Goal: Transaction & Acquisition: Purchase product/service

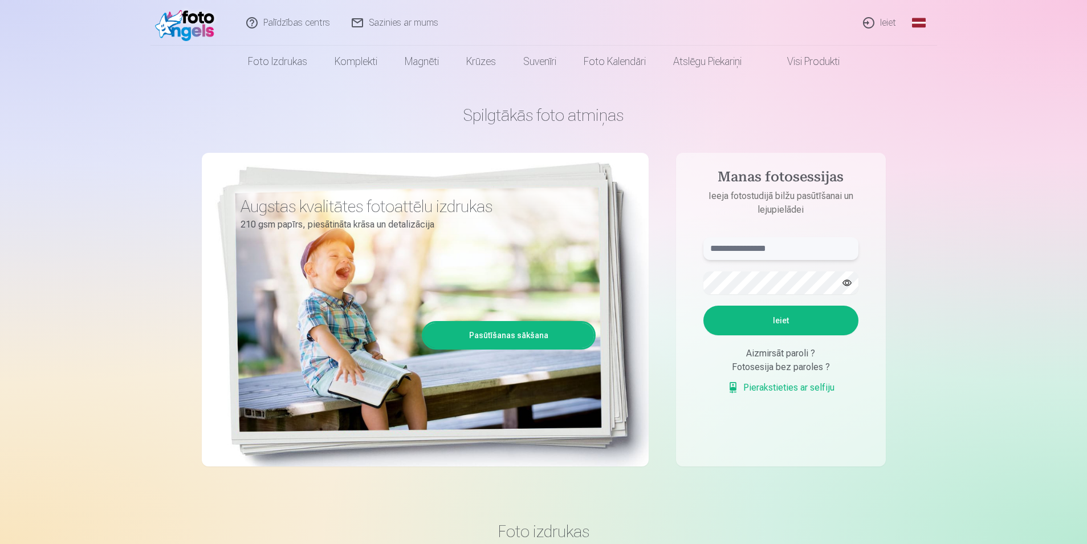
click at [758, 250] on input "text" at bounding box center [780, 248] width 155 height 23
type input "**********"
click at [758, 316] on button "Ieiet" at bounding box center [780, 320] width 155 height 30
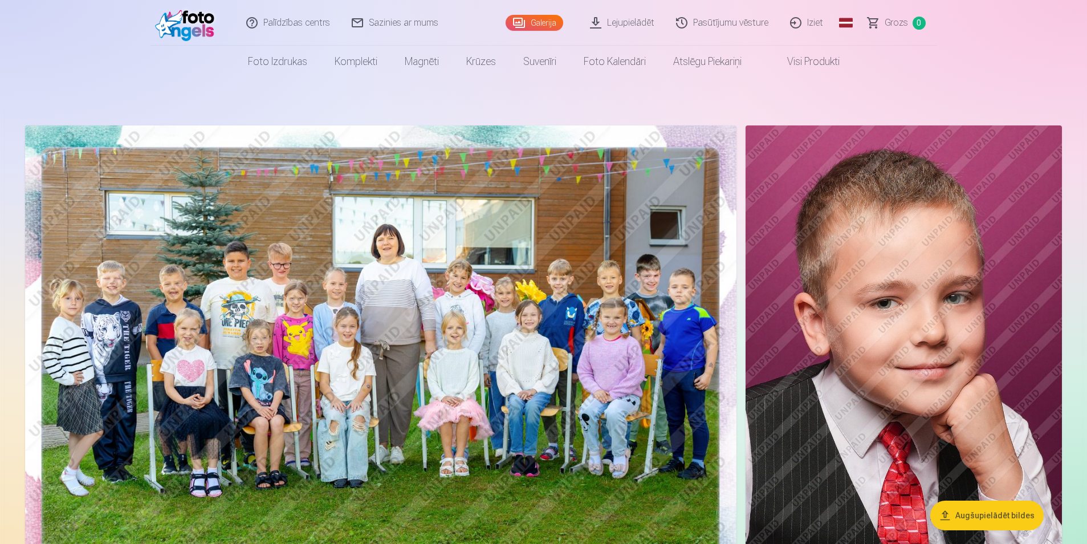
click at [1086, 534] on html "Palīdzības centrs Sazinies ar mums Galerija Lejupielādēt Pasūtījumu vēsture Izi…" at bounding box center [543, 272] width 1087 height 544
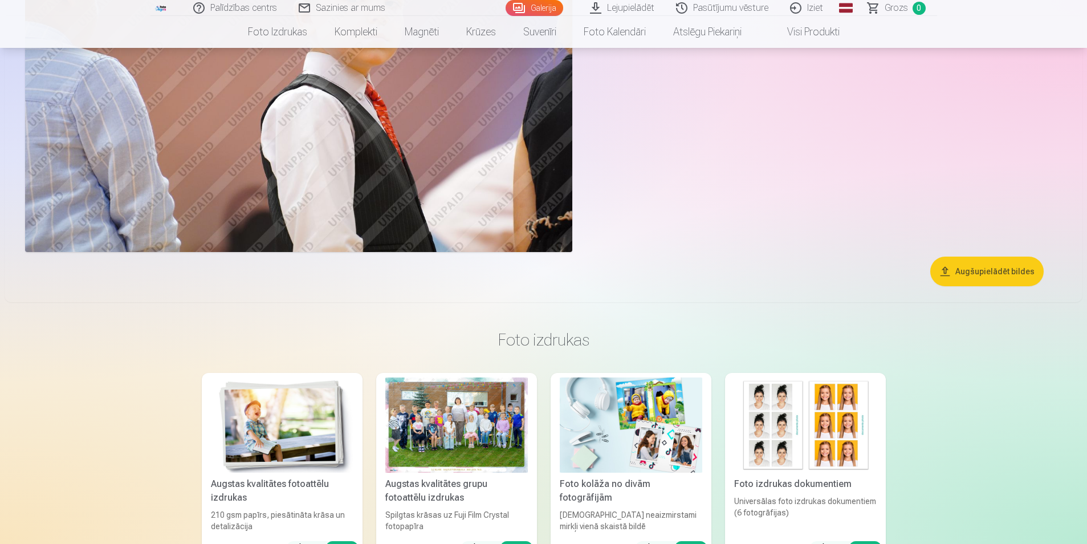
scroll to position [5948, 0]
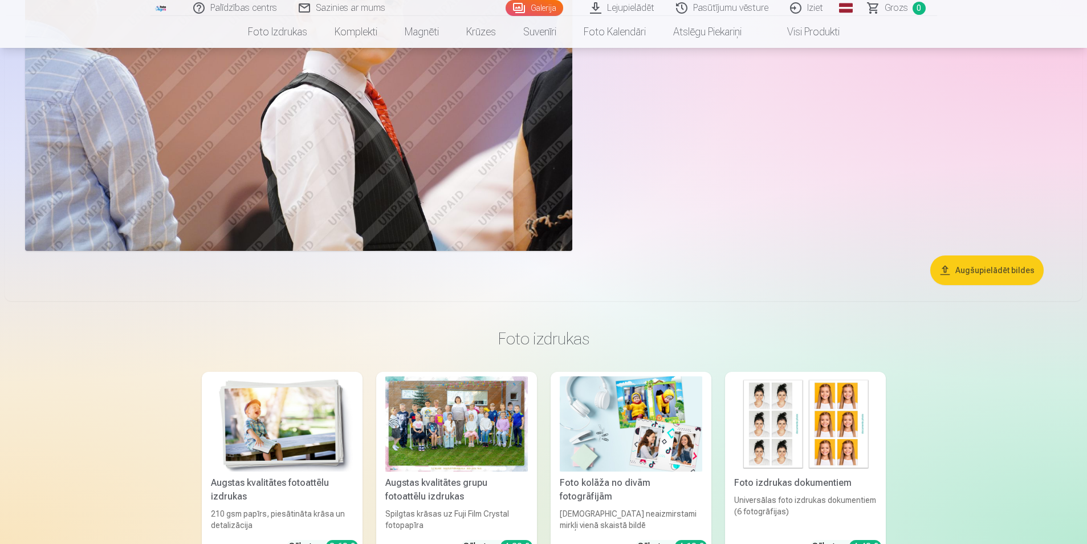
click at [968, 258] on button "Augšupielādēt bildes" at bounding box center [986, 270] width 113 height 30
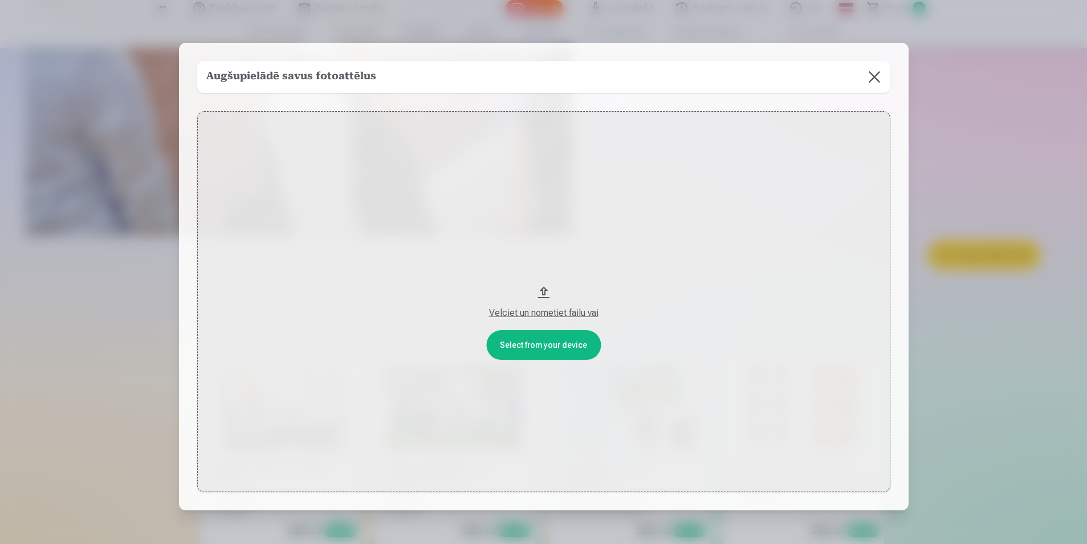
scroll to position [5964, 0]
click at [975, 79] on div at bounding box center [544, 272] width 1089 height 544
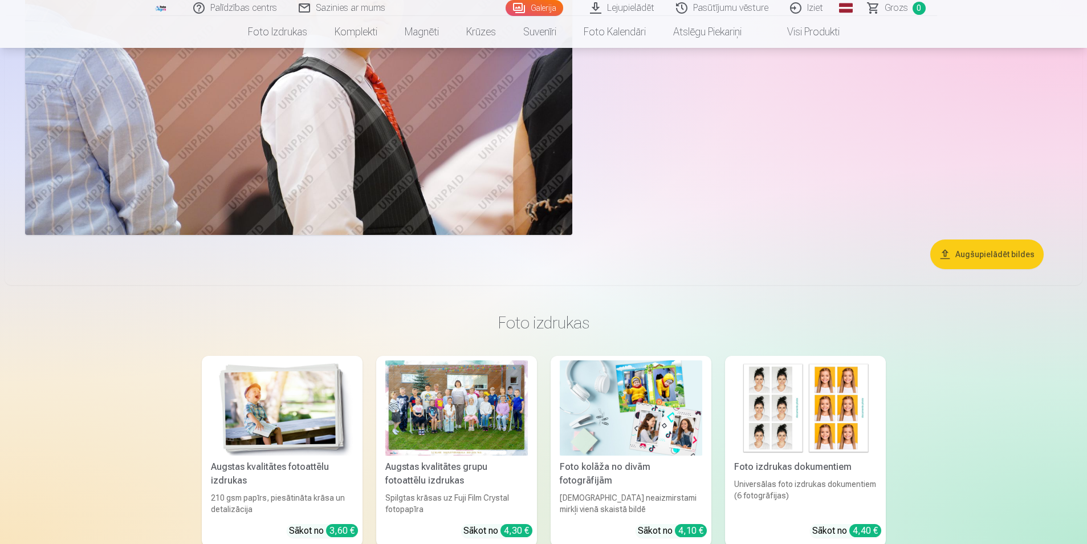
drag, startPoint x: 1081, startPoint y: 322, endPoint x: 1196, endPoint y: 358, distance: 120.6
drag, startPoint x: 1196, startPoint y: 358, endPoint x: 1194, endPoint y: 384, distance: 25.7
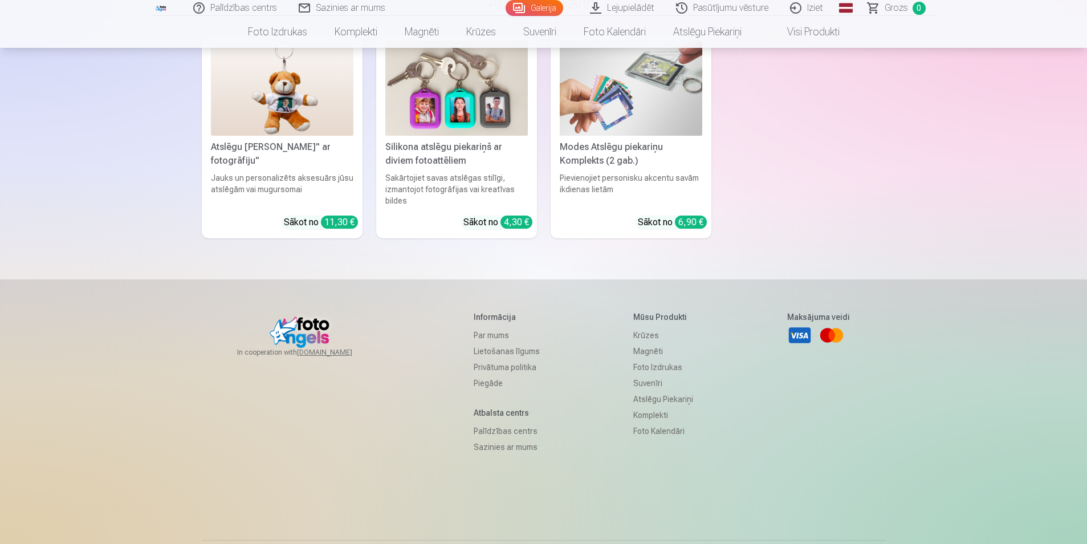
scroll to position [9064, 0]
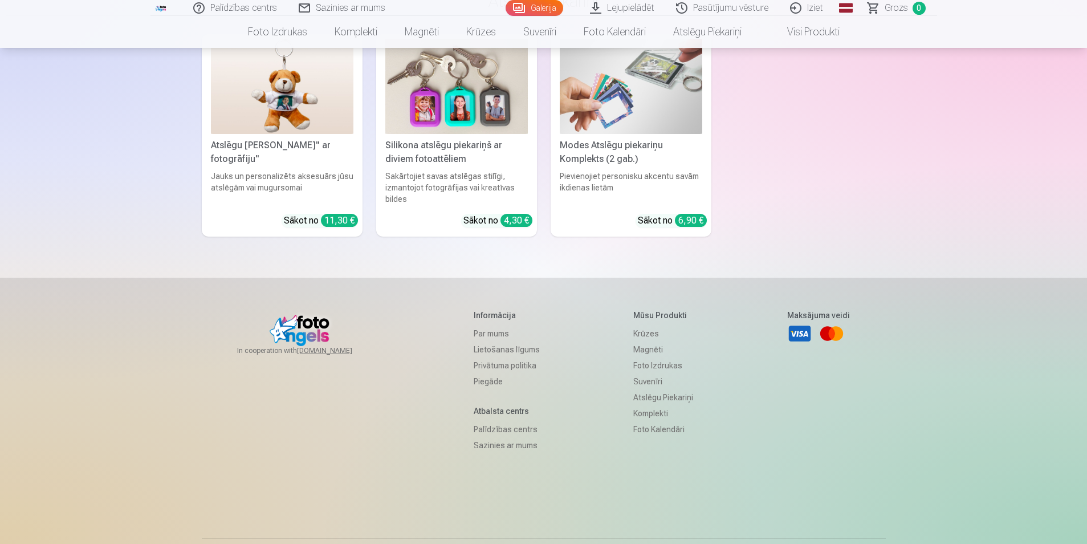
drag, startPoint x: 1079, startPoint y: 461, endPoint x: 1196, endPoint y: 418, distance: 124.6
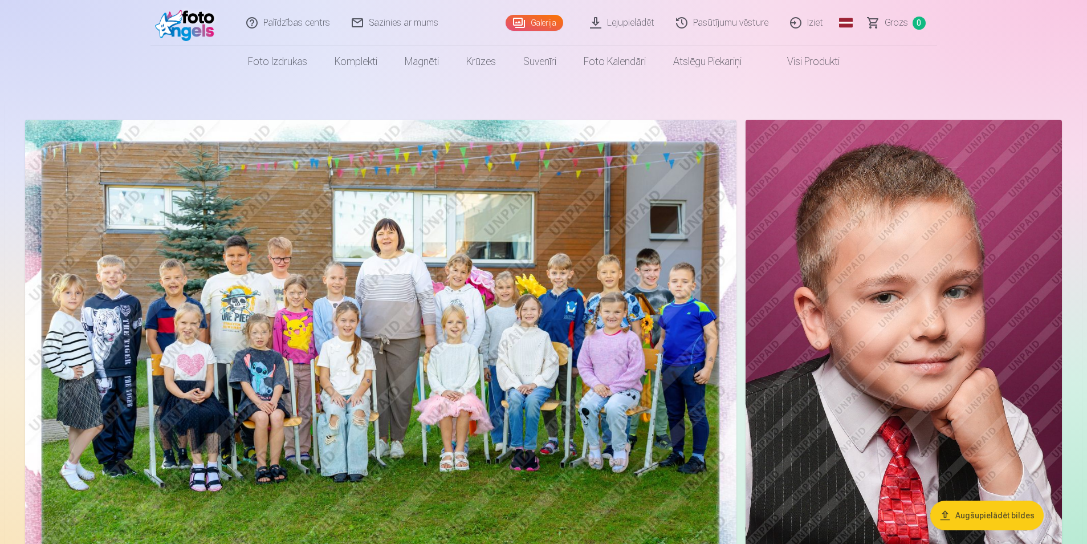
scroll to position [0, 0]
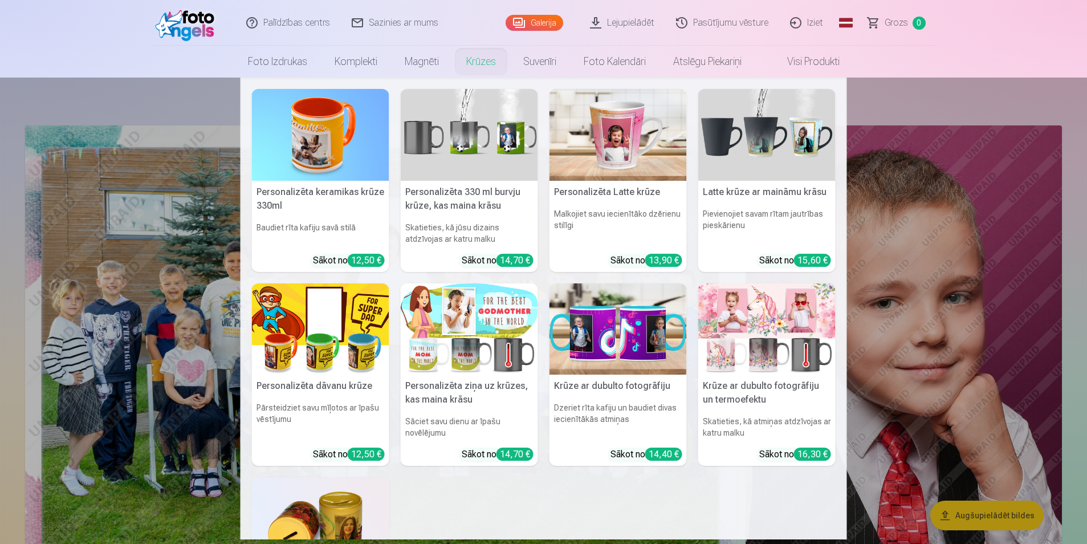
click at [468, 58] on link "Krūzes" at bounding box center [480, 62] width 57 height 32
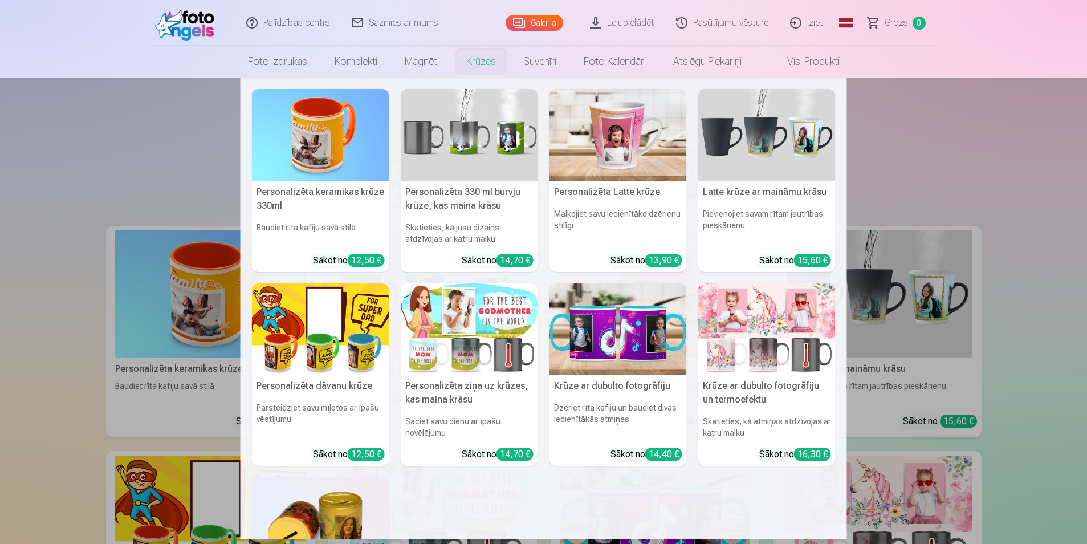
click at [458, 59] on link "Krūzes" at bounding box center [480, 62] width 57 height 32
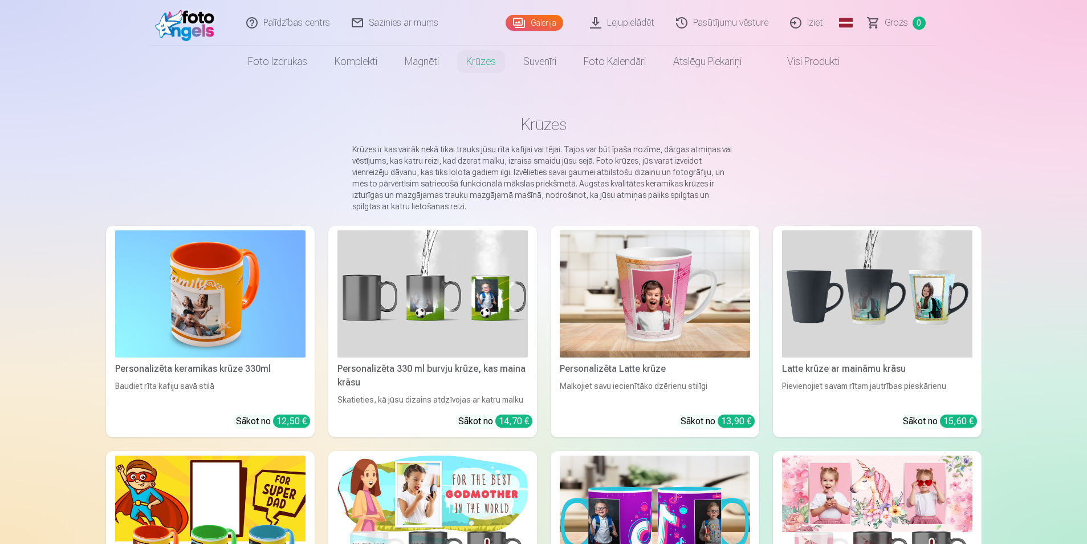
click at [458, 59] on link "Krūzes" at bounding box center [480, 62] width 57 height 32
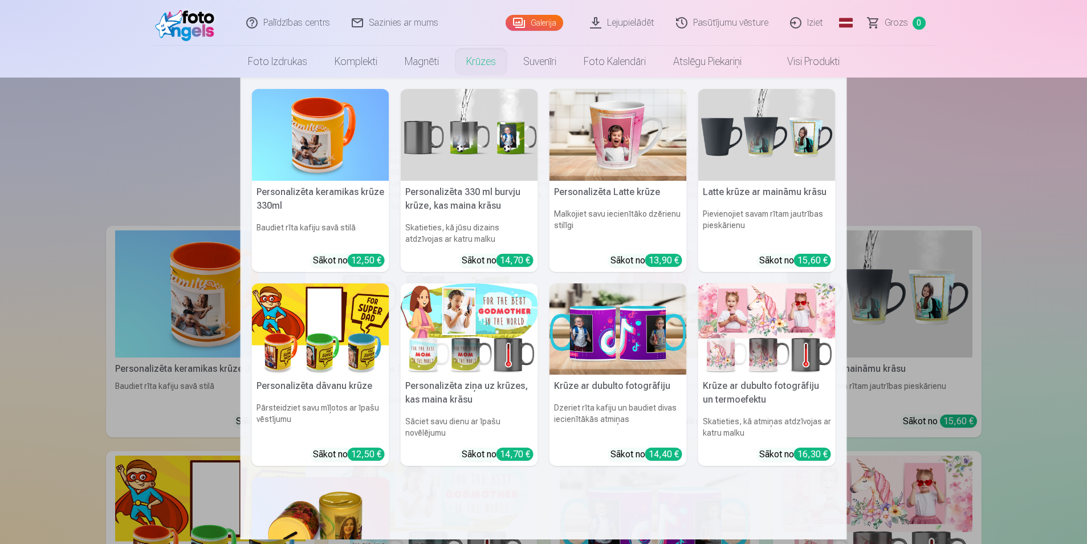
click at [458, 59] on link "Krūzes" at bounding box center [480, 62] width 57 height 32
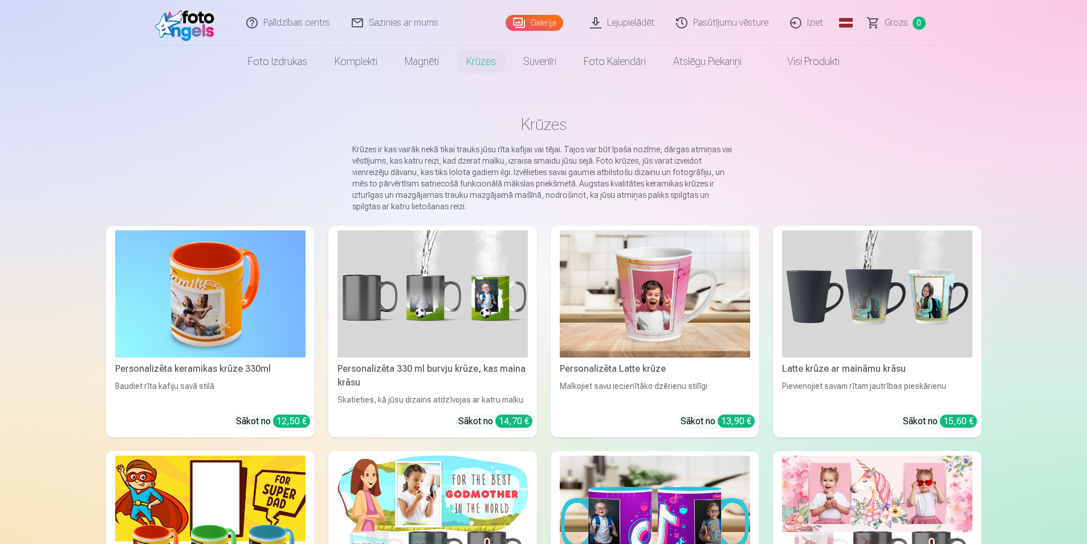
click at [458, 59] on link "Krūzes" at bounding box center [480, 62] width 57 height 32
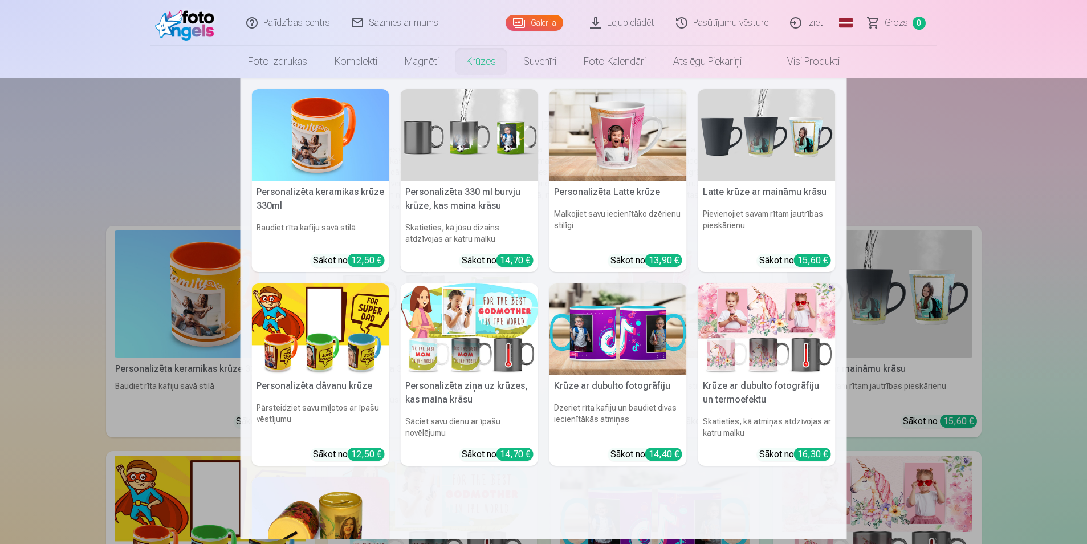
click at [458, 59] on link "Krūzes" at bounding box center [480, 62] width 57 height 32
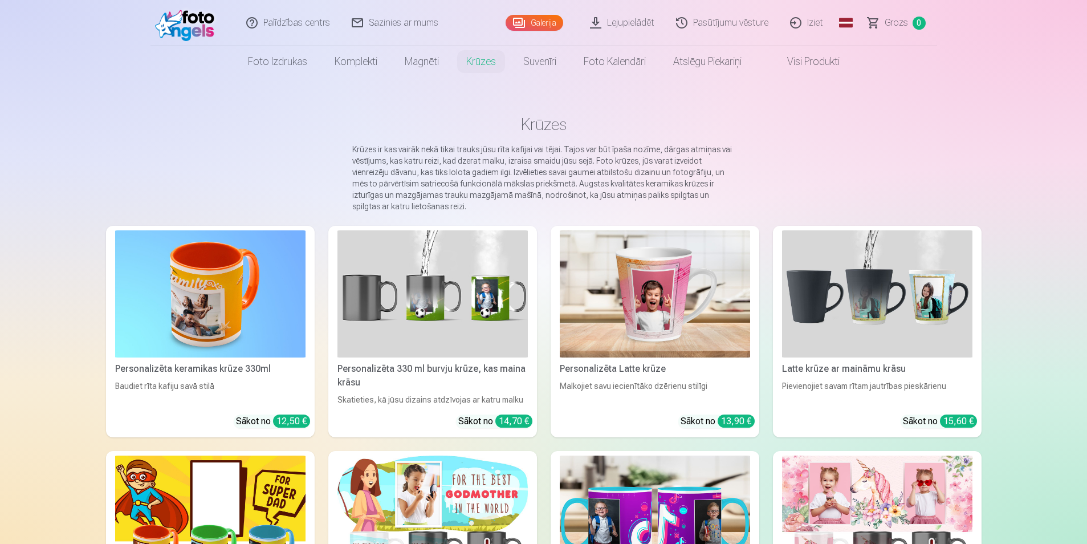
click at [458, 59] on link "Krūzes" at bounding box center [480, 62] width 57 height 32
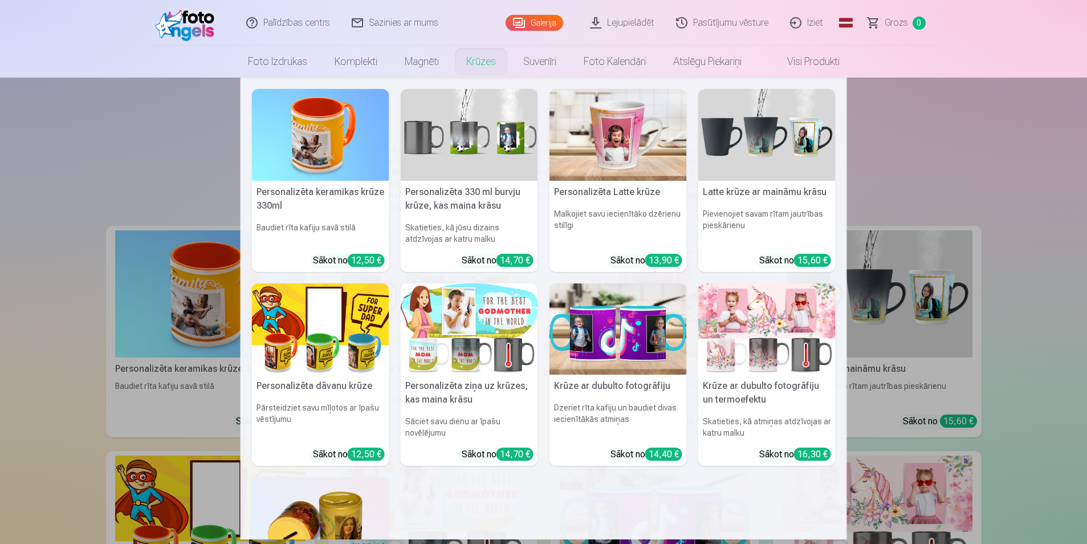
click at [458, 59] on link "Krūzes" at bounding box center [480, 62] width 57 height 32
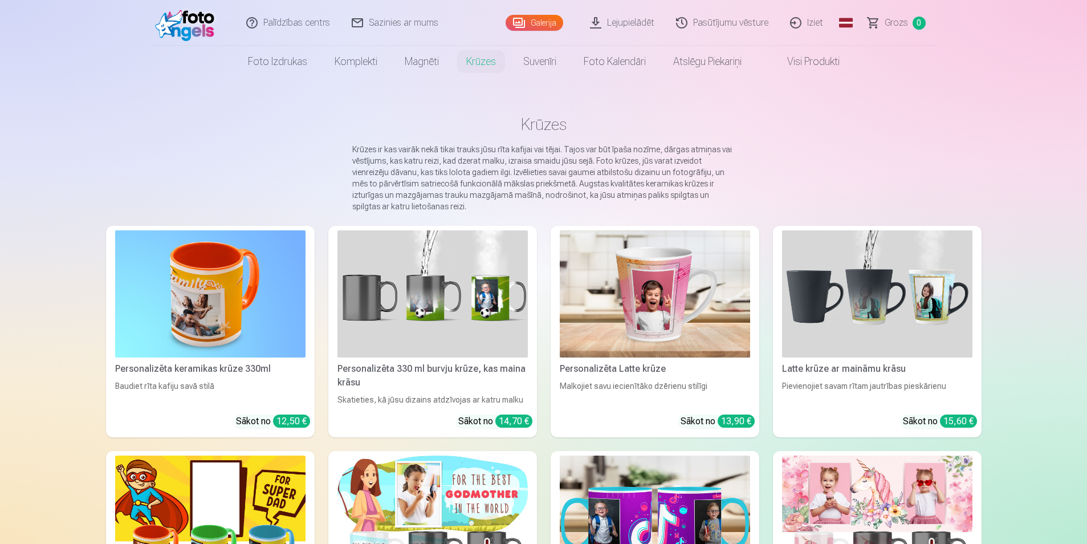
click at [458, 59] on link "Krūzes" at bounding box center [480, 62] width 57 height 32
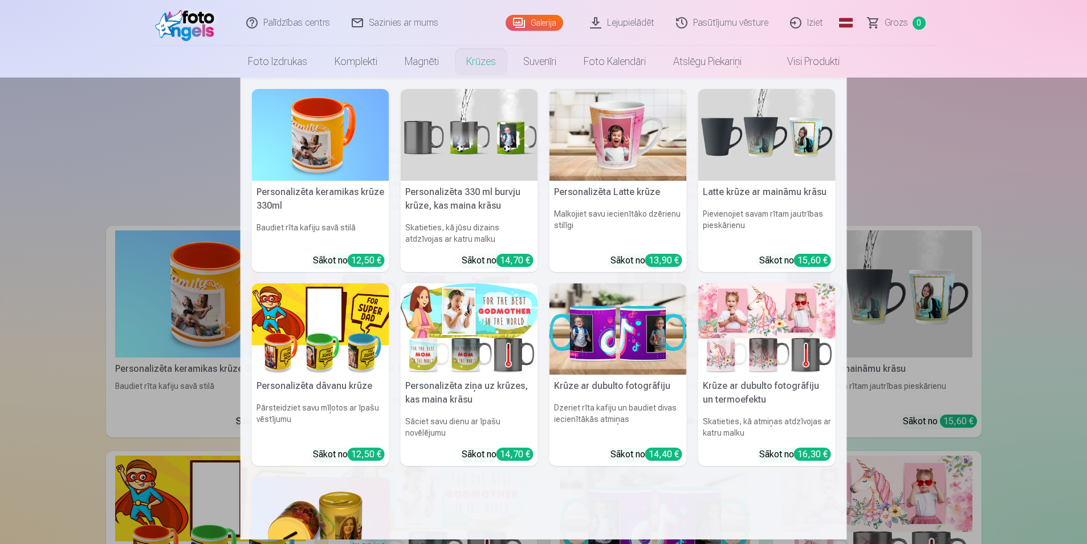
click at [458, 59] on link "Krūzes" at bounding box center [480, 62] width 57 height 32
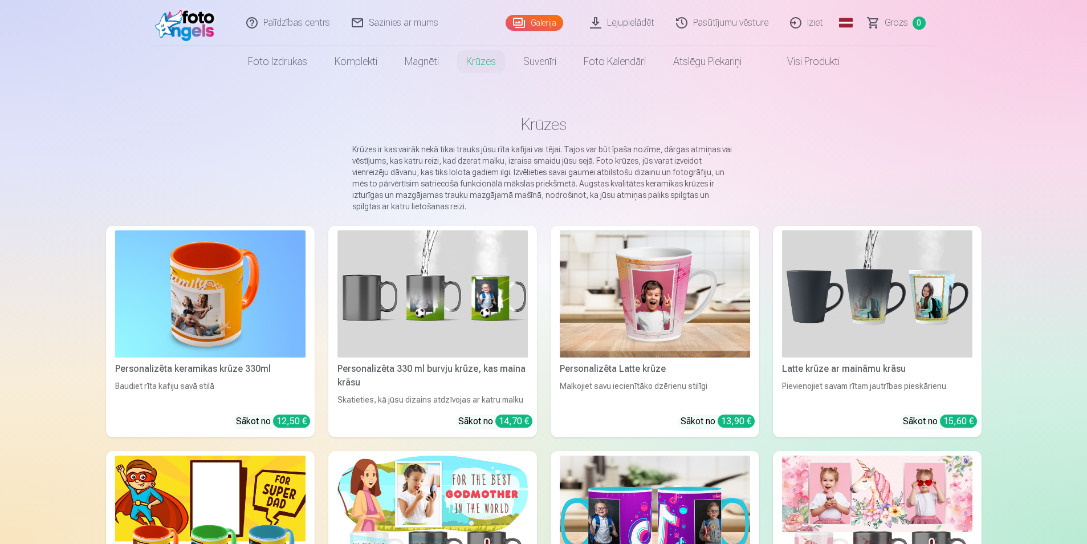
click at [458, 59] on link "Krūzes" at bounding box center [480, 62] width 57 height 32
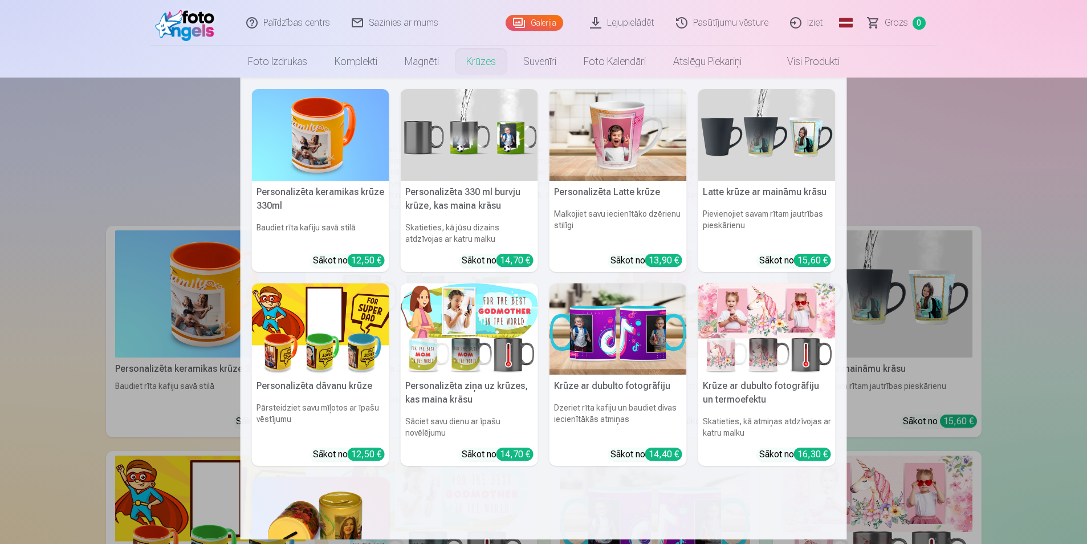
click at [458, 59] on link "Krūzes" at bounding box center [480, 62] width 57 height 32
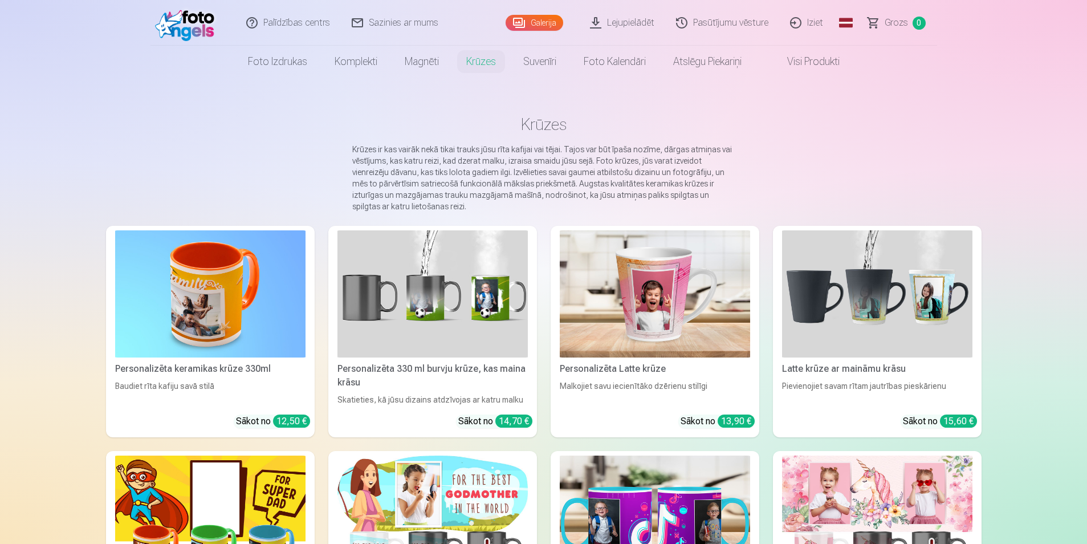
click at [458, 59] on link "Krūzes" at bounding box center [480, 62] width 57 height 32
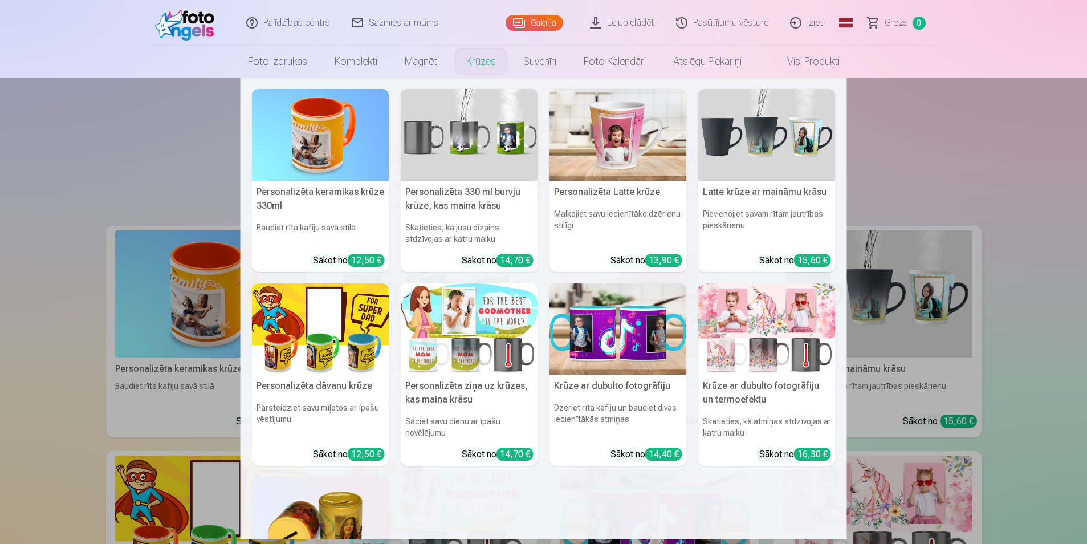
click at [458, 59] on link "Krūzes" at bounding box center [480, 62] width 57 height 32
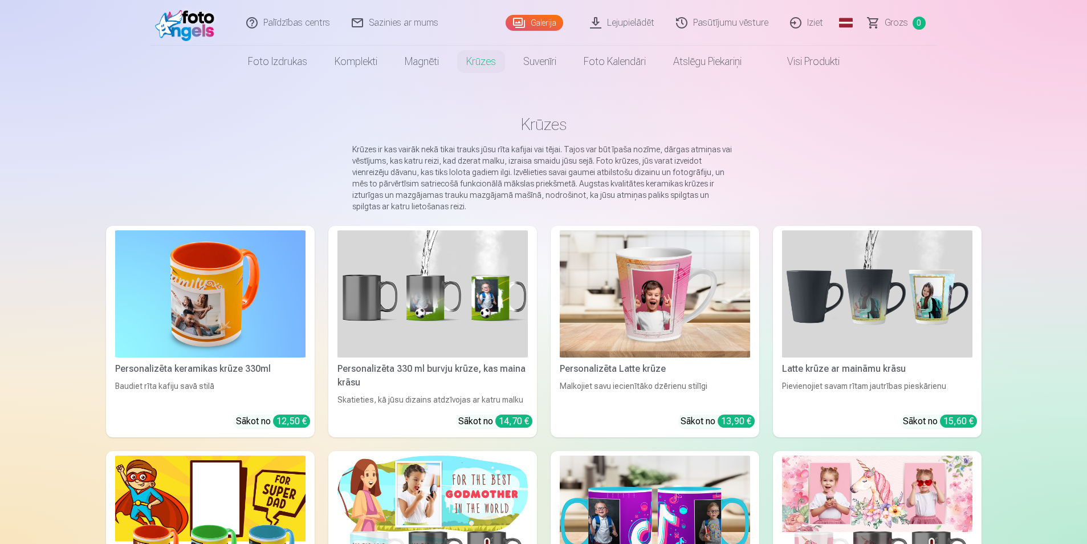
click at [458, 59] on link "Krūzes" at bounding box center [480, 62] width 57 height 32
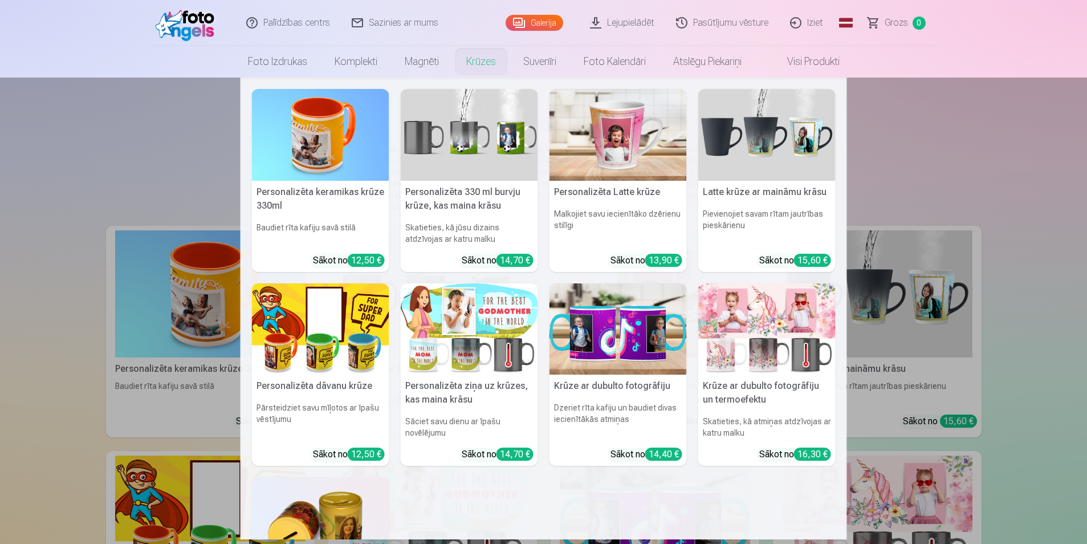
click at [458, 59] on link "Krūzes" at bounding box center [480, 62] width 57 height 32
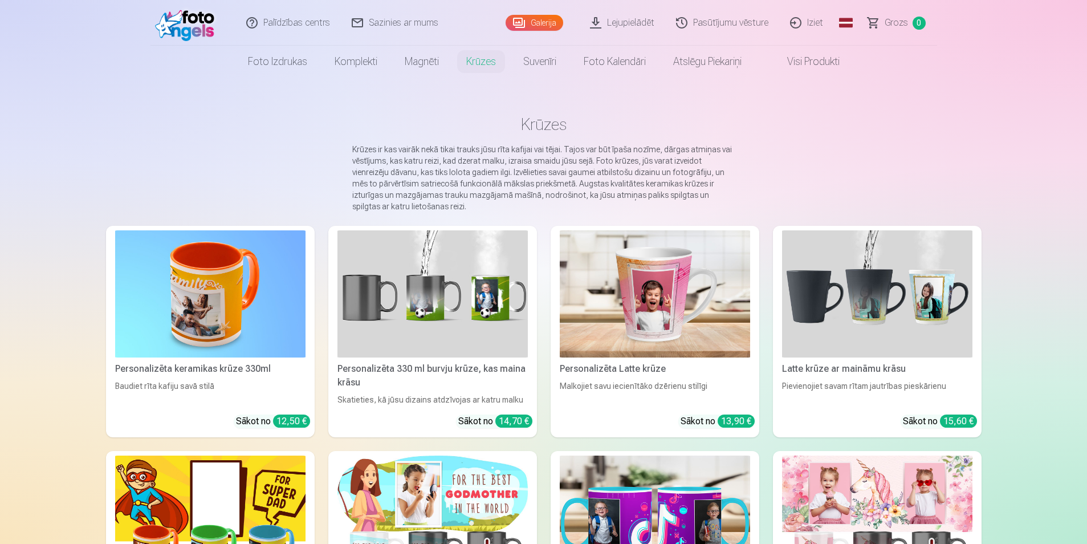
click at [458, 59] on link "Krūzes" at bounding box center [480, 62] width 57 height 32
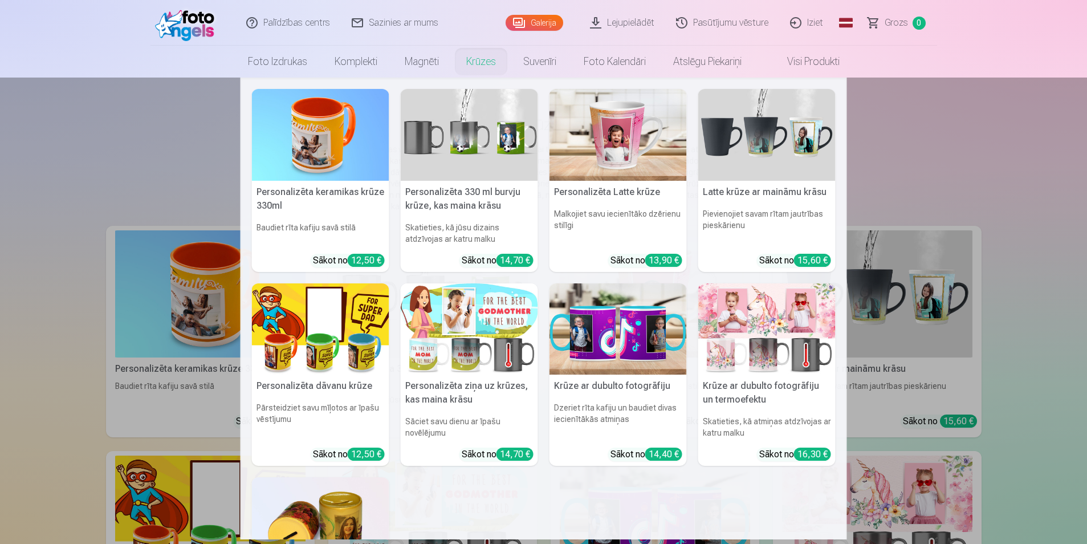
click at [458, 59] on link "Krūzes" at bounding box center [480, 62] width 57 height 32
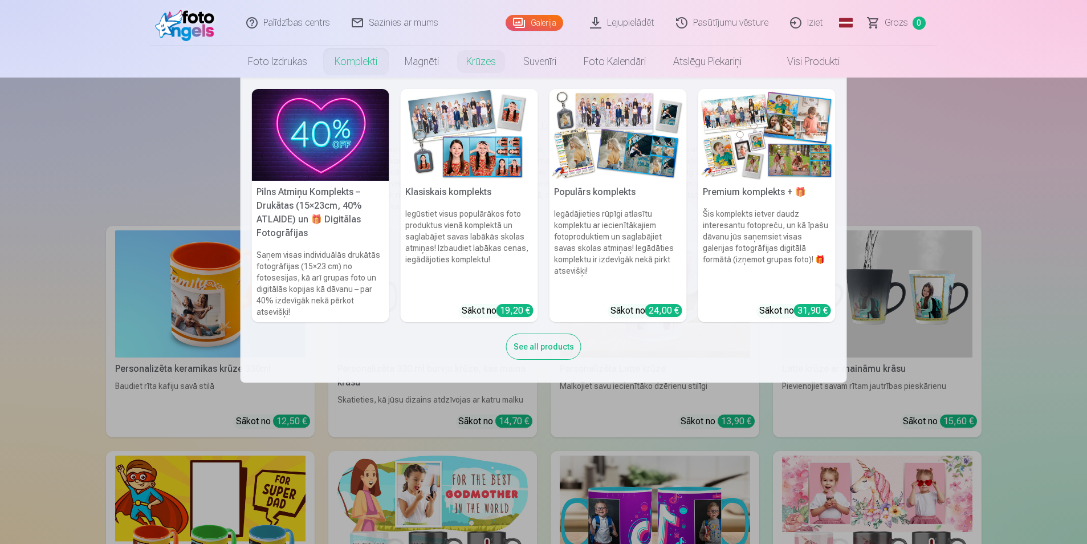
click at [364, 62] on link "Komplekti" at bounding box center [356, 62] width 70 height 32
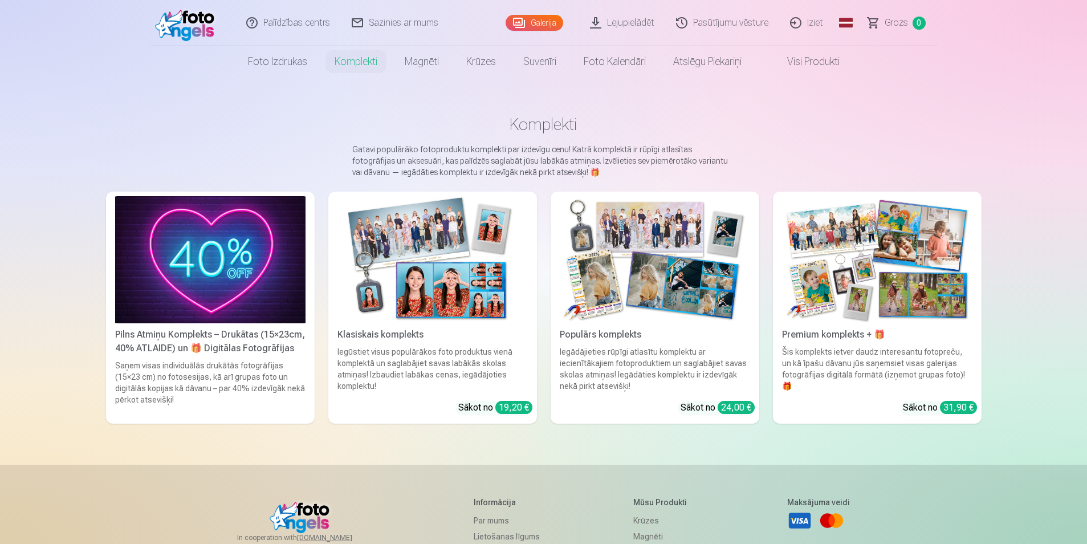
click at [716, 364] on div "Iegādājieties rūpīgi atlasītu komplektu ar iecienītākajiem fotoproduktiem un sa…" at bounding box center [654, 369] width 199 height 46
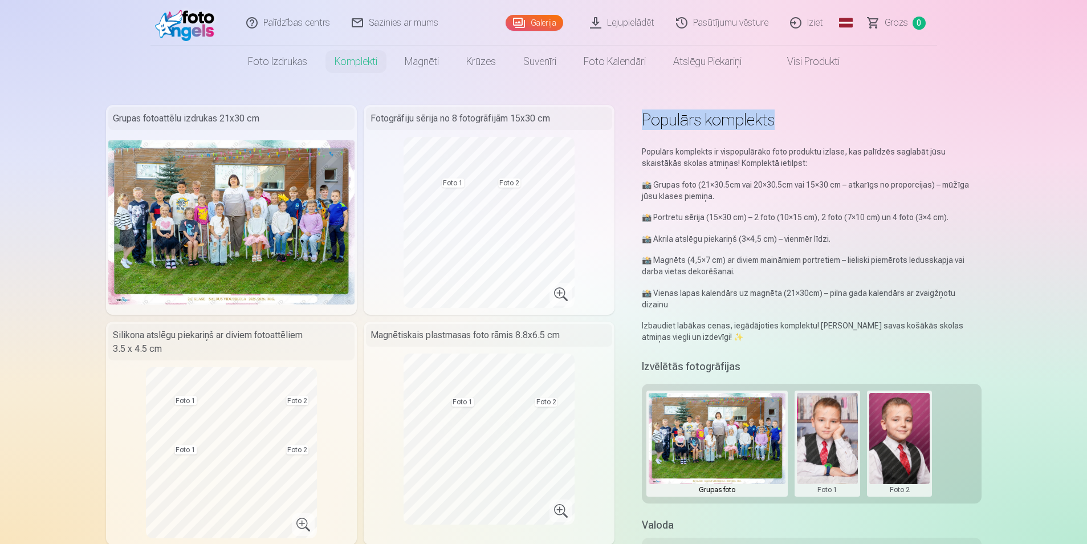
drag, startPoint x: 1084, startPoint y: 489, endPoint x: 1195, endPoint y: 92, distance: 412.4
click at [1086, 92] on html "Palīdzības centrs Sazinies ar mums Galerija Lejupielādēt Pasūtījumu vēsture Izi…" at bounding box center [543, 272] width 1087 height 544
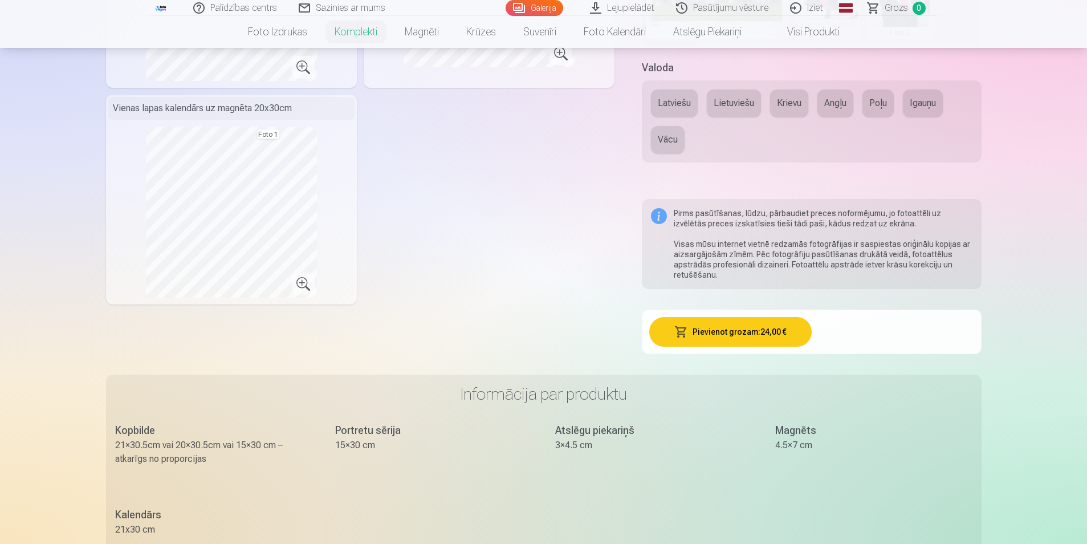
scroll to position [479, 0]
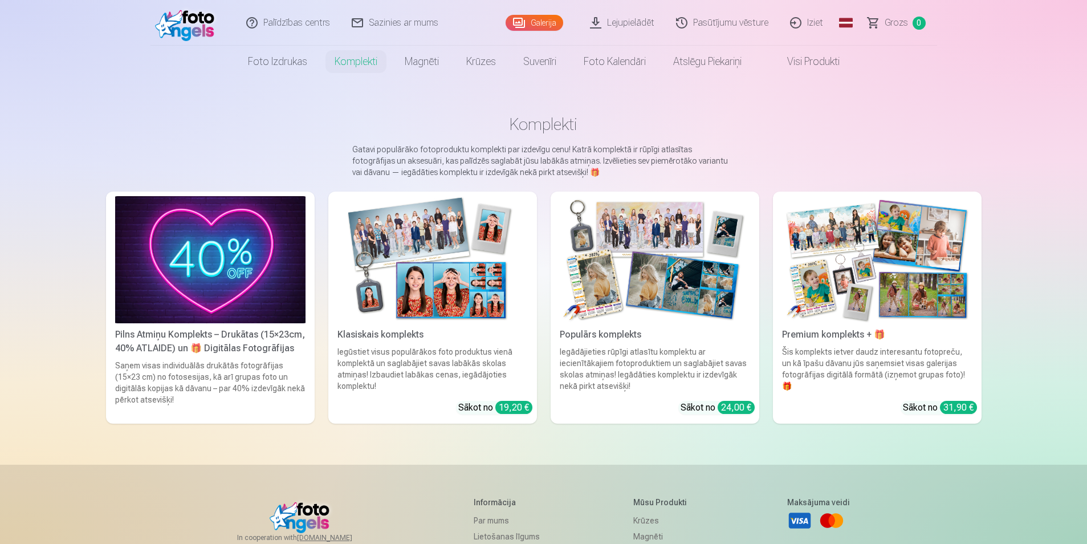
click at [912, 293] on img at bounding box center [877, 259] width 190 height 127
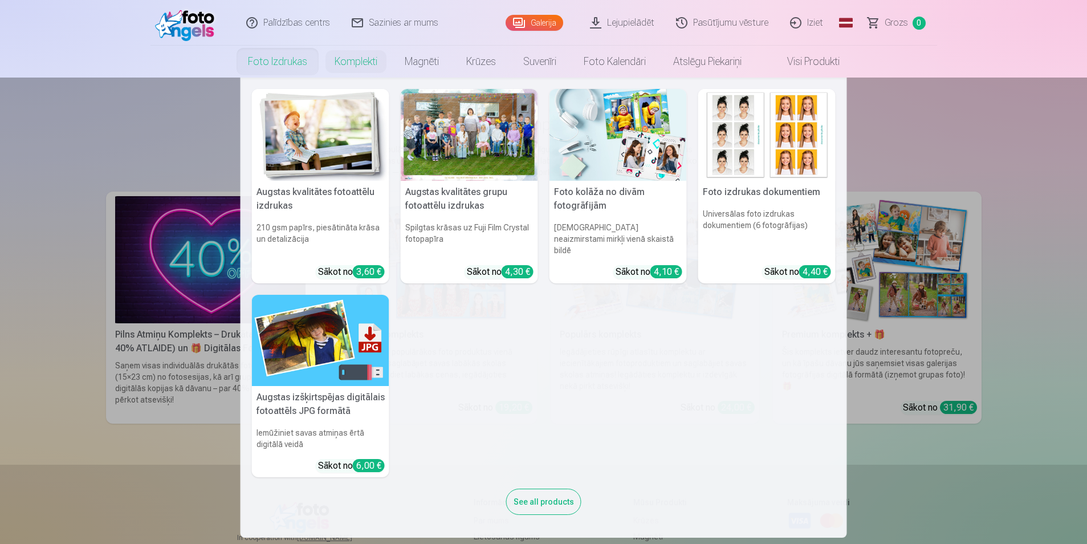
click at [281, 64] on link "Foto izdrukas" at bounding box center [277, 62] width 87 height 32
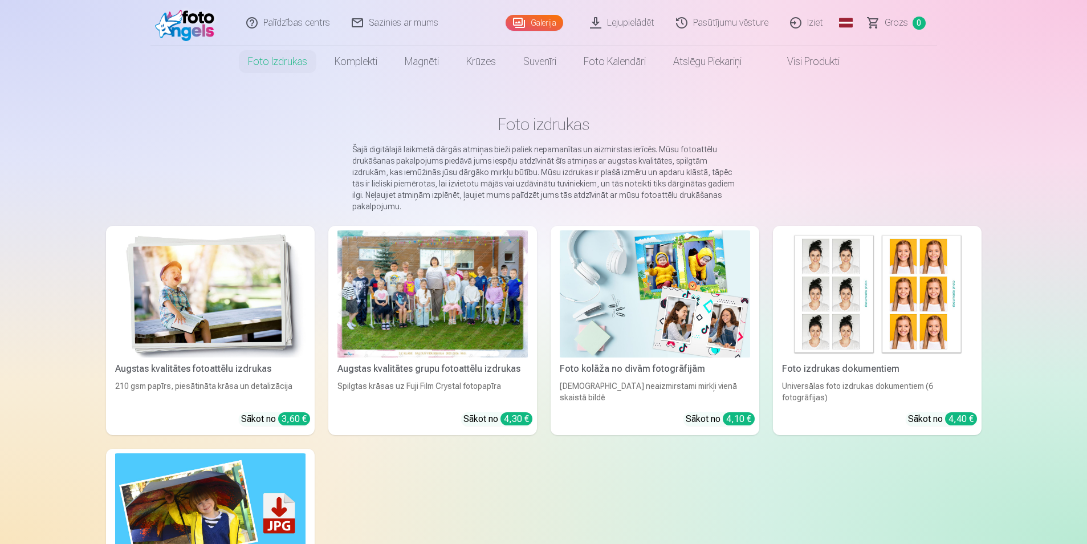
click at [287, 490] on img at bounding box center [210, 516] width 190 height 127
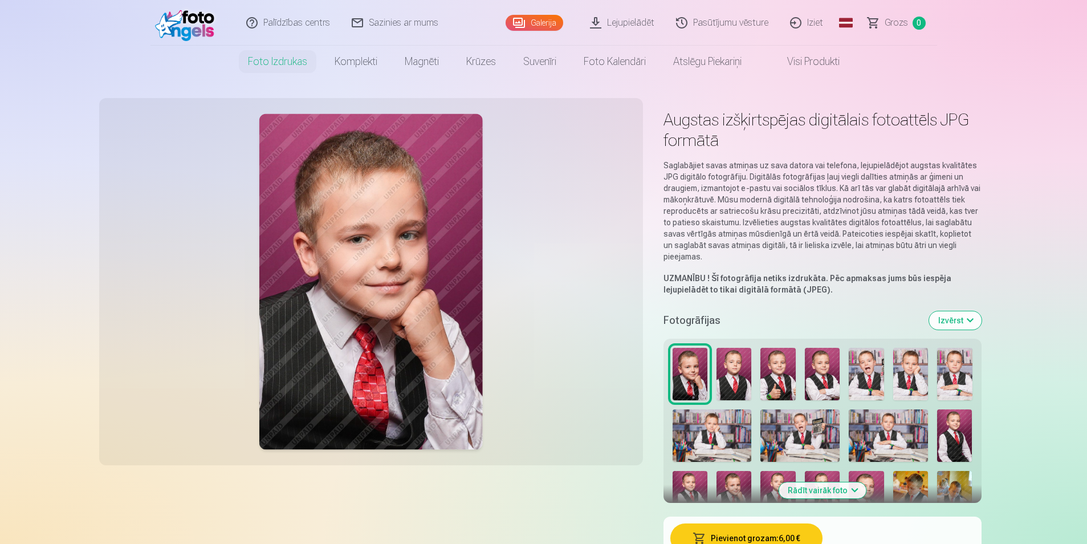
click at [852, 485] on button "Rādīt vairāk foto" at bounding box center [821, 490] width 87 height 16
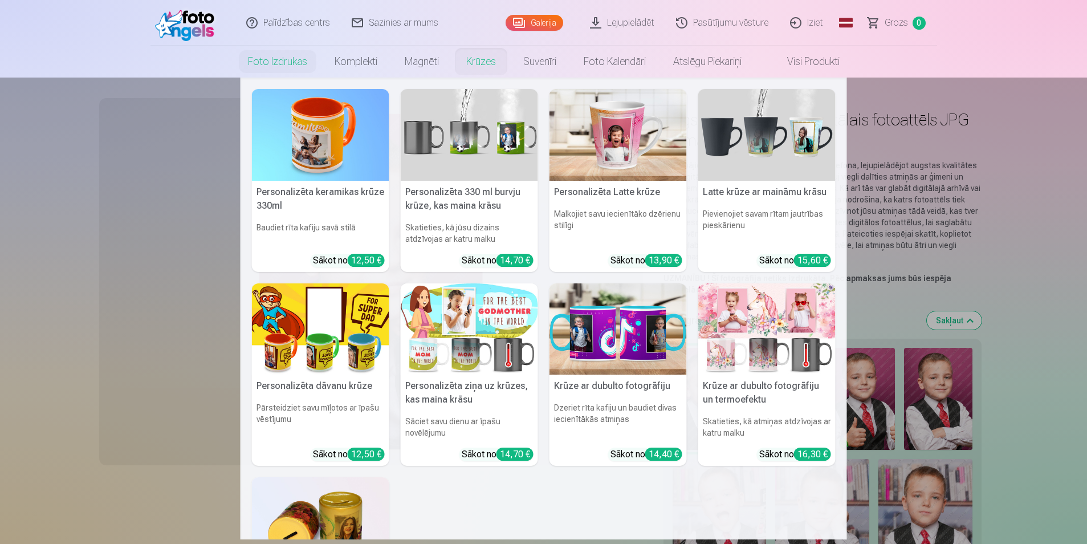
click at [498, 58] on link "Krūzes" at bounding box center [480, 62] width 57 height 32
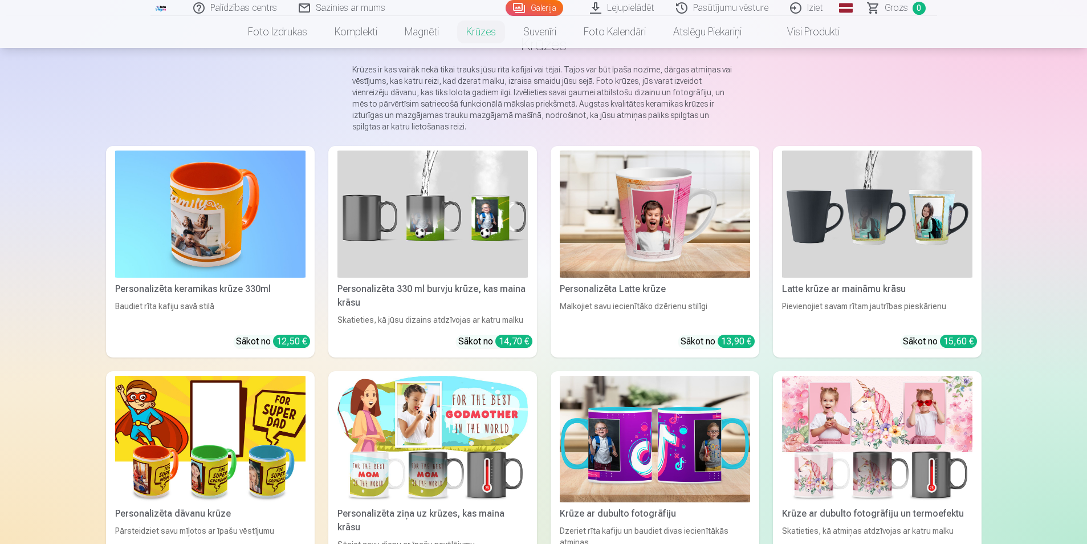
scroll to position [68, 0]
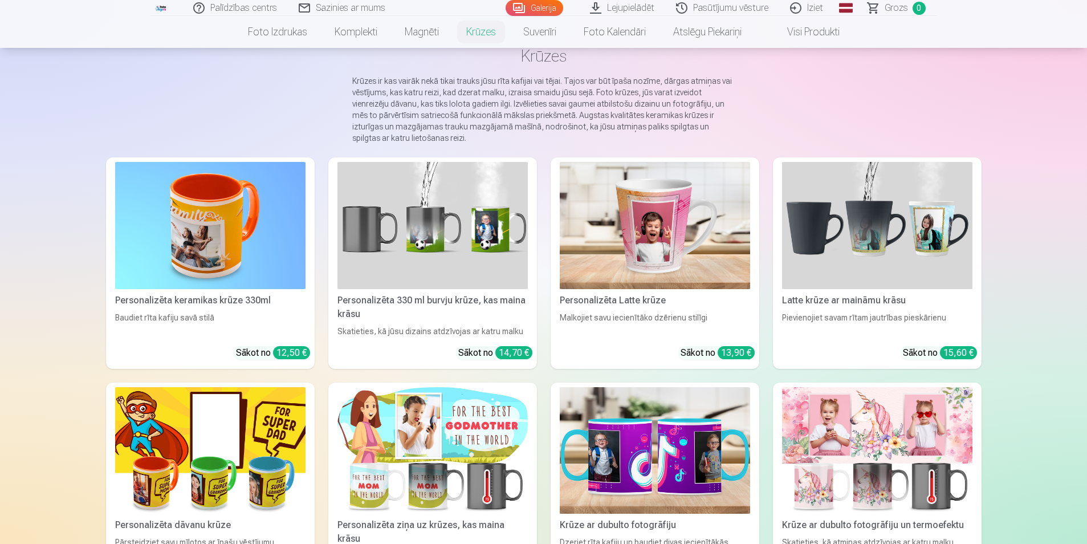
click at [465, 217] on img at bounding box center [432, 225] width 190 height 127
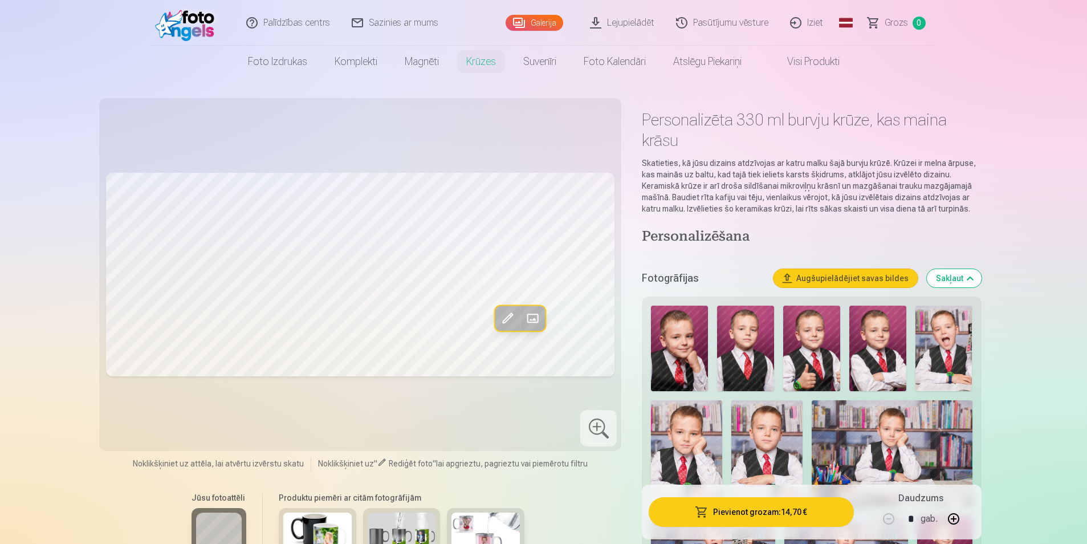
drag, startPoint x: 1085, startPoint y: 191, endPoint x: 1198, endPoint y: 35, distance: 193.4
click at [1086, 35] on html "Palīdzības centrs Sazinies ar mums Galerija Lejupielādēt Pasūtījumu vēsture Izi…" at bounding box center [543, 272] width 1087 height 544
drag, startPoint x: 1198, startPoint y: 35, endPoint x: 1188, endPoint y: 63, distance: 29.5
click at [1086, 63] on html "Palīdzības centrs Sazinies ar mums Galerija Lejupielādēt Pasūtījumu vēsture Izi…" at bounding box center [543, 272] width 1087 height 544
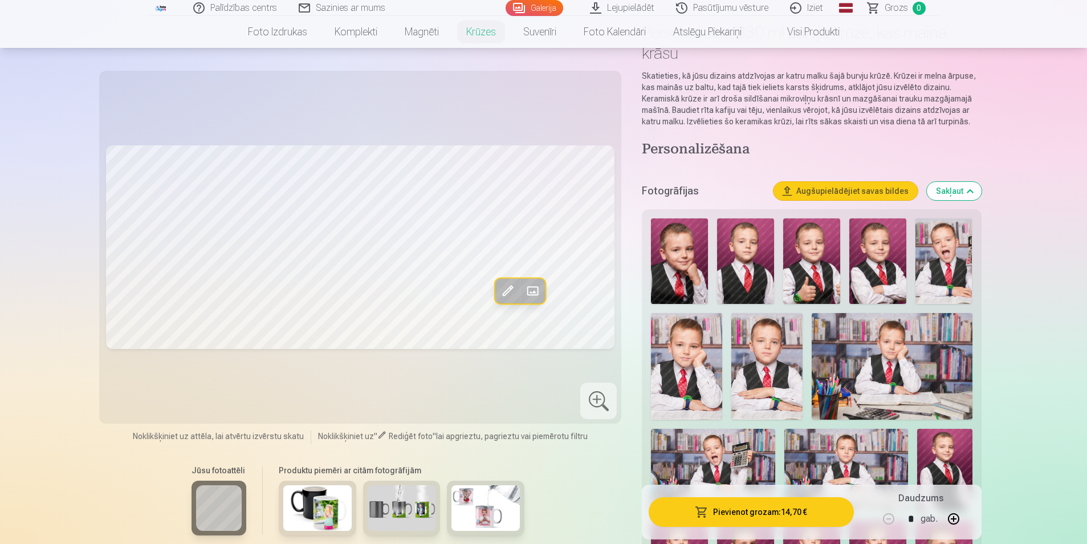
scroll to position [114, 0]
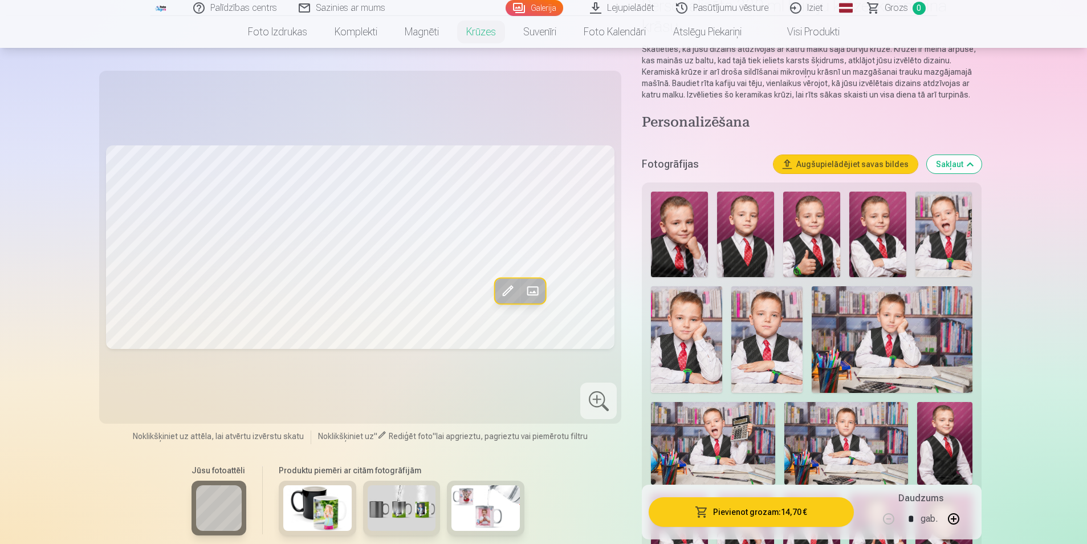
click at [337, 502] on img at bounding box center [317, 508] width 68 height 46
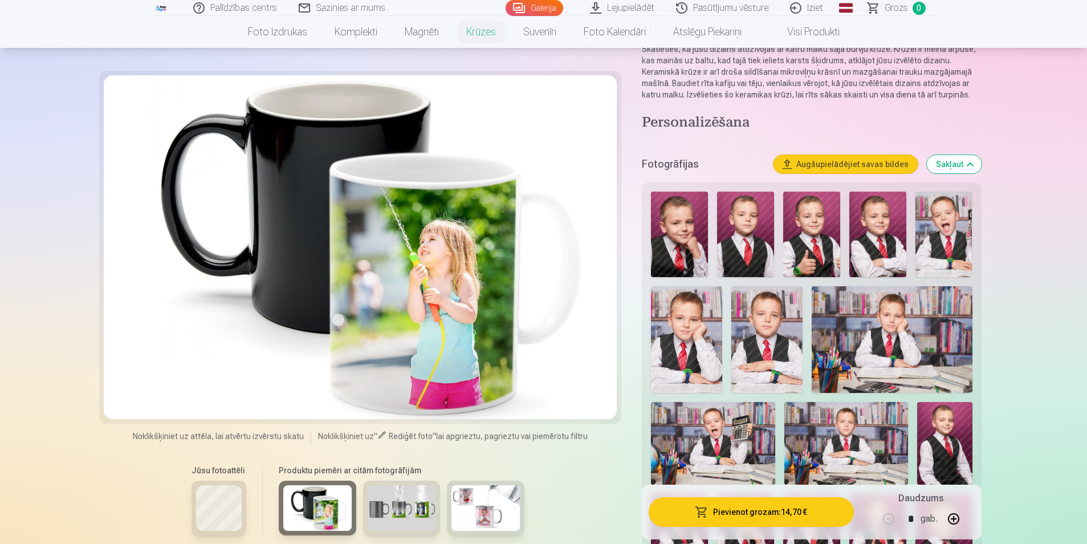
click at [391, 509] on img at bounding box center [401, 508] width 68 height 46
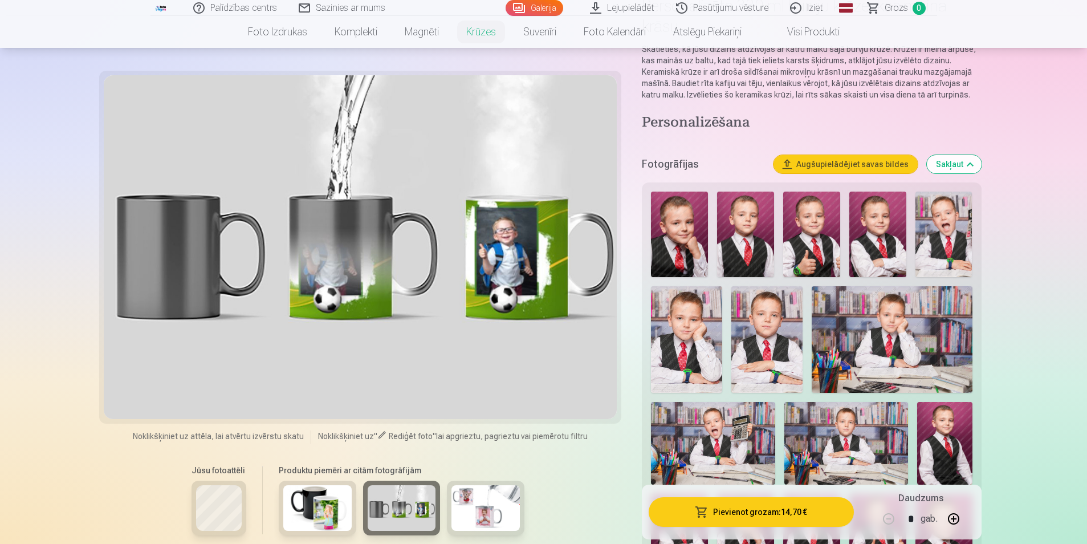
click at [464, 518] on img at bounding box center [485, 508] width 68 height 46
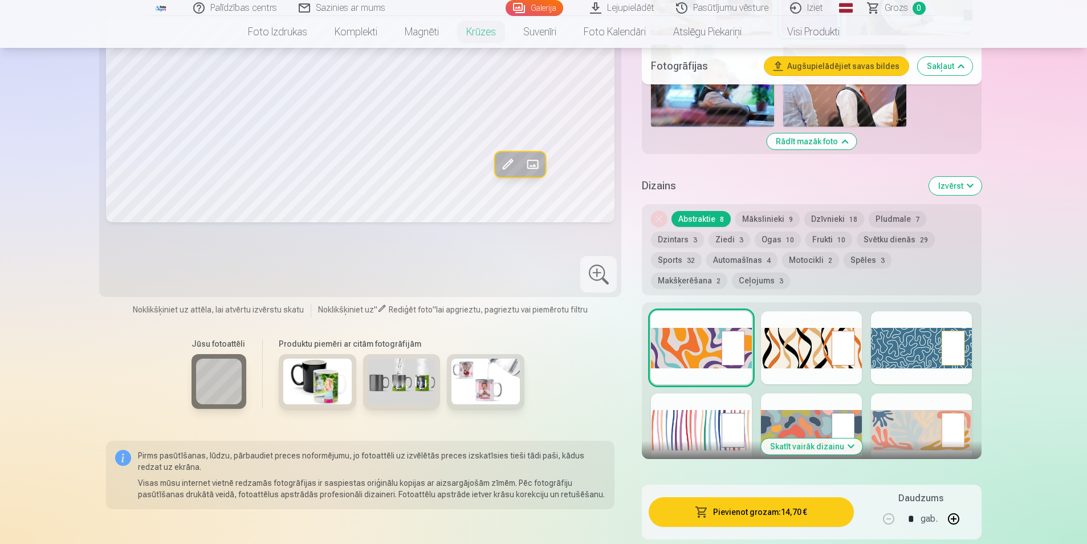
scroll to position [752, 0]
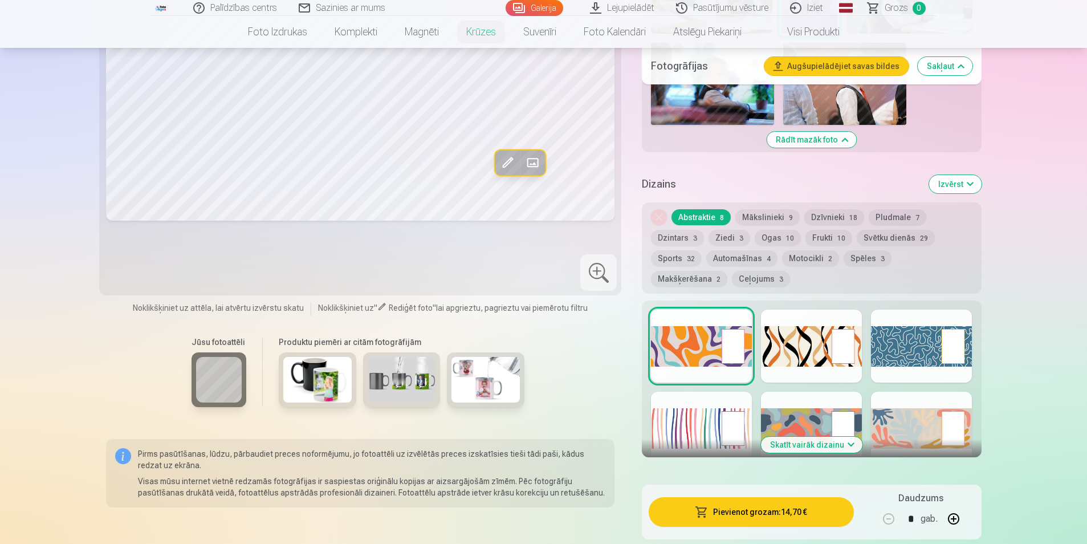
click at [847, 444] on button "Skatīt vairāk dizainu" at bounding box center [811, 444] width 101 height 16
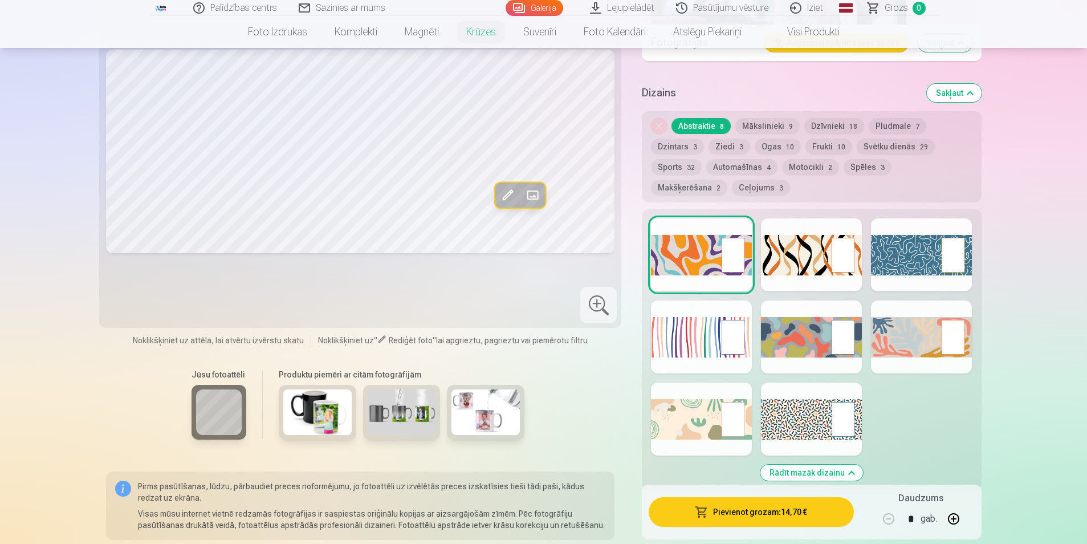
scroll to position [866, 0]
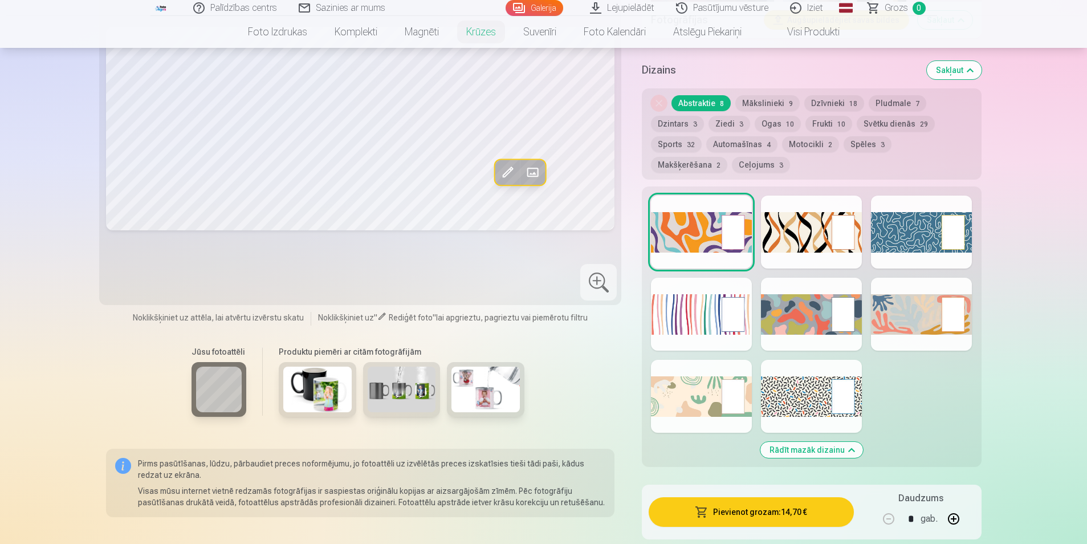
click at [884, 228] on div at bounding box center [921, 231] width 101 height 73
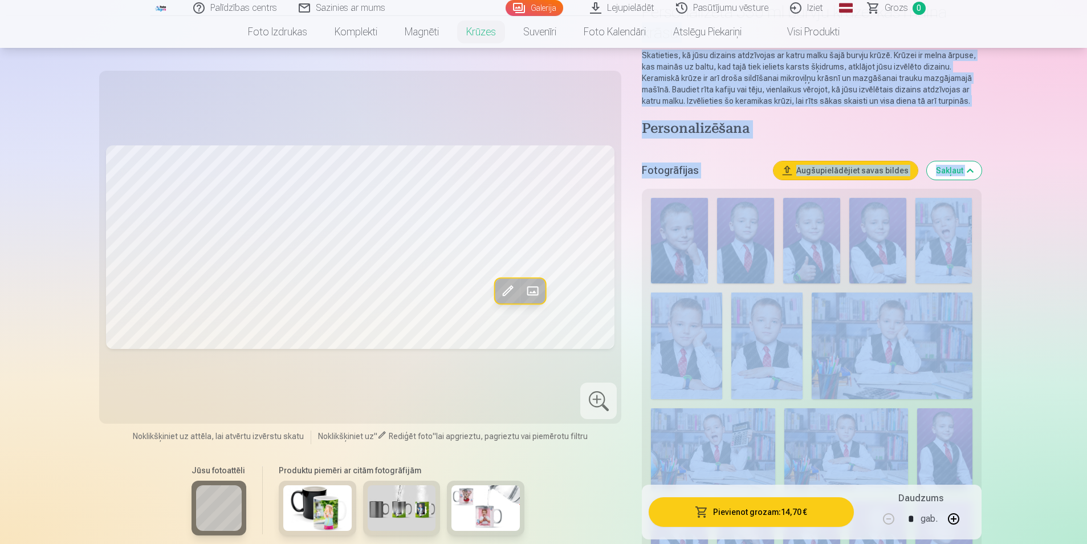
scroll to position [77, 0]
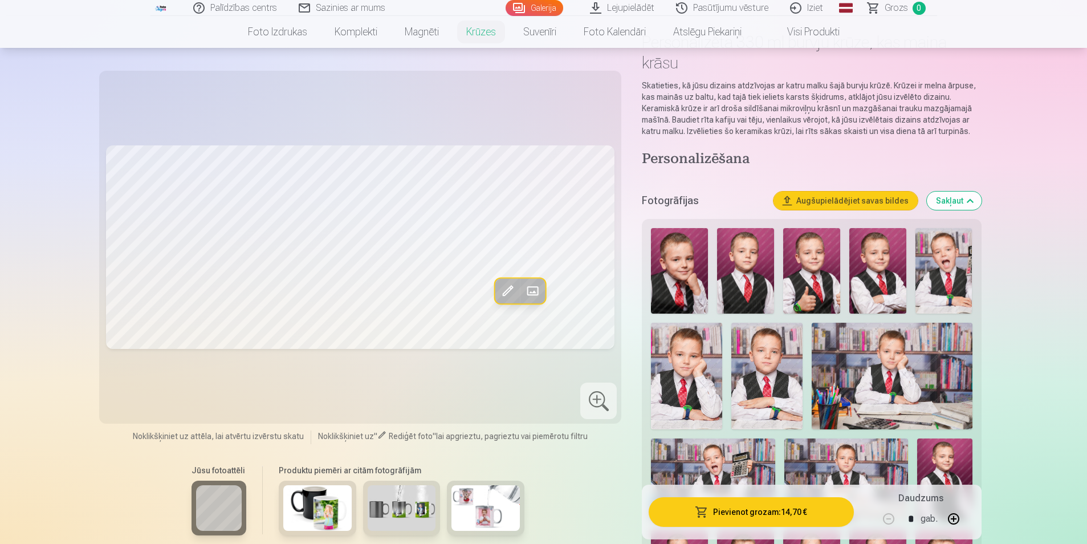
click at [1086, 164] on html "Palīdzības centrs Sazinies ar mums Galerija Lejupielādēt Pasūtījumu vēsture Izi…" at bounding box center [543, 195] width 1087 height 544
